Goal: Download file/media

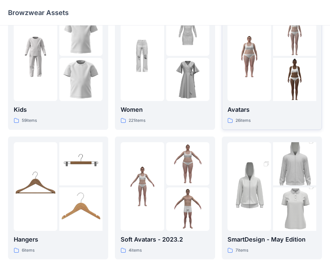
scroll to position [35, 0]
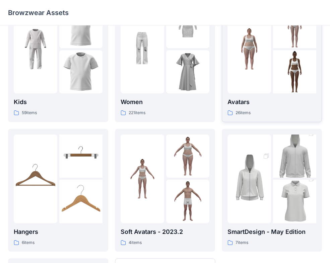
click at [276, 110] on div "26 items" at bounding box center [272, 113] width 89 height 7
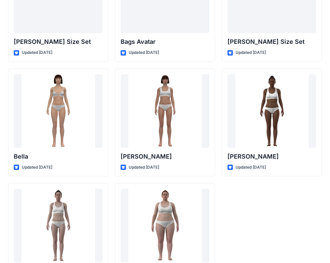
scroll to position [805, 0]
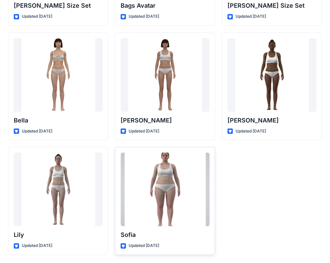
click at [165, 172] on div at bounding box center [165, 190] width 89 height 74
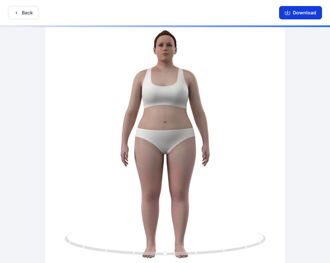
click at [290, 13] on icon "button" at bounding box center [287, 12] width 5 height 5
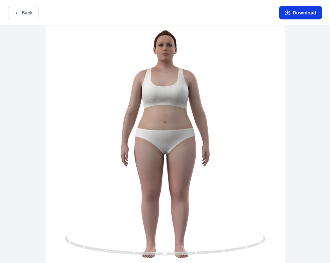
click at [297, 14] on button "Download" at bounding box center [300, 12] width 43 height 13
click at [302, 14] on button "Download" at bounding box center [300, 12] width 43 height 13
click at [294, 12] on button "Download" at bounding box center [300, 12] width 43 height 13
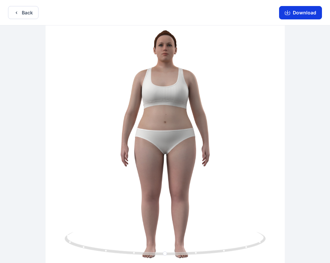
click at [290, 12] on icon "button" at bounding box center [287, 12] width 5 height 5
drag, startPoint x: 290, startPoint y: 12, endPoint x: 360, endPoint y: 125, distance: 133.4
click at [330, 125] on html "Back Download Version History" at bounding box center [165, 132] width 330 height 265
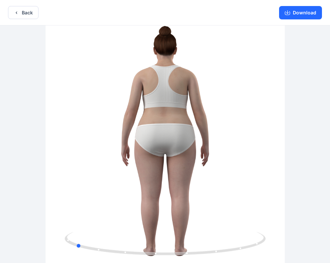
drag, startPoint x: 181, startPoint y: 146, endPoint x: 277, endPoint y: 164, distance: 98.1
click at [277, 164] on div at bounding box center [165, 144] width 330 height 239
